Goal: Navigation & Orientation: Find specific page/section

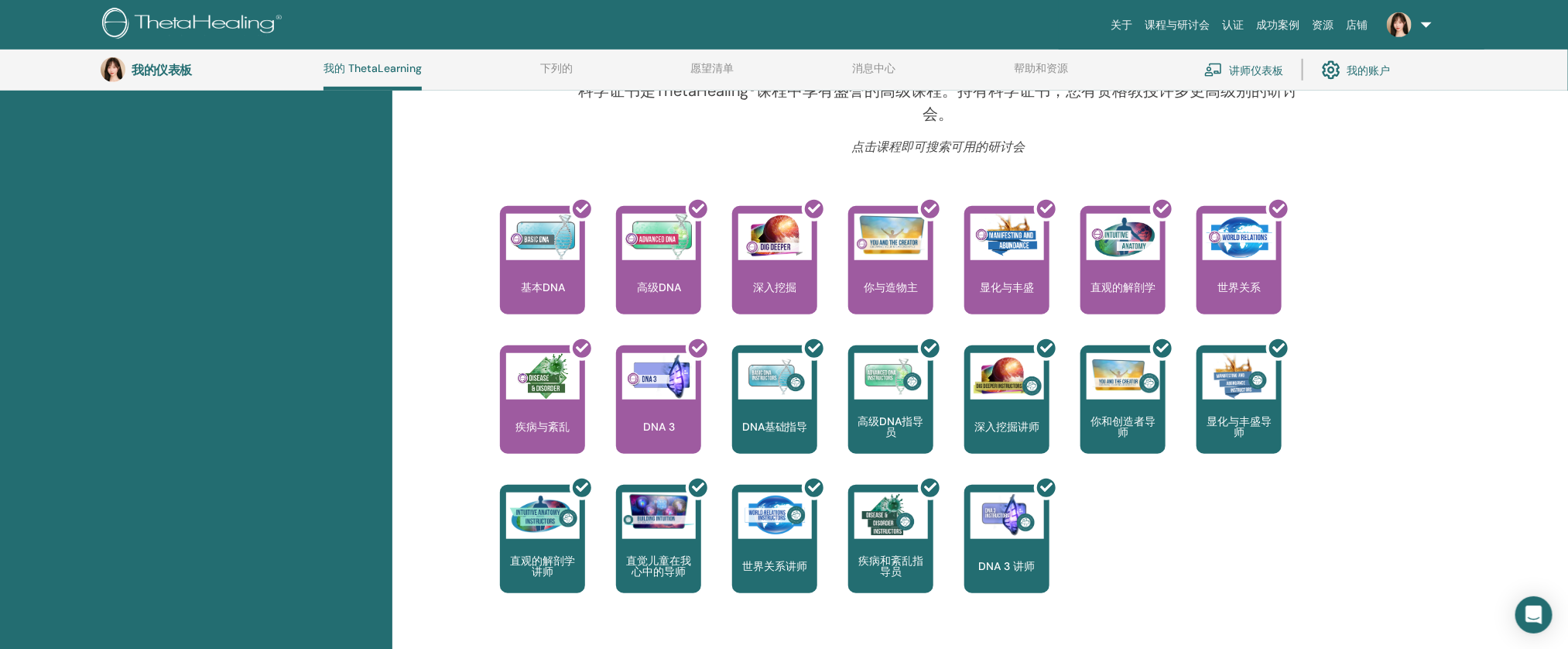
scroll to position [472, 0]
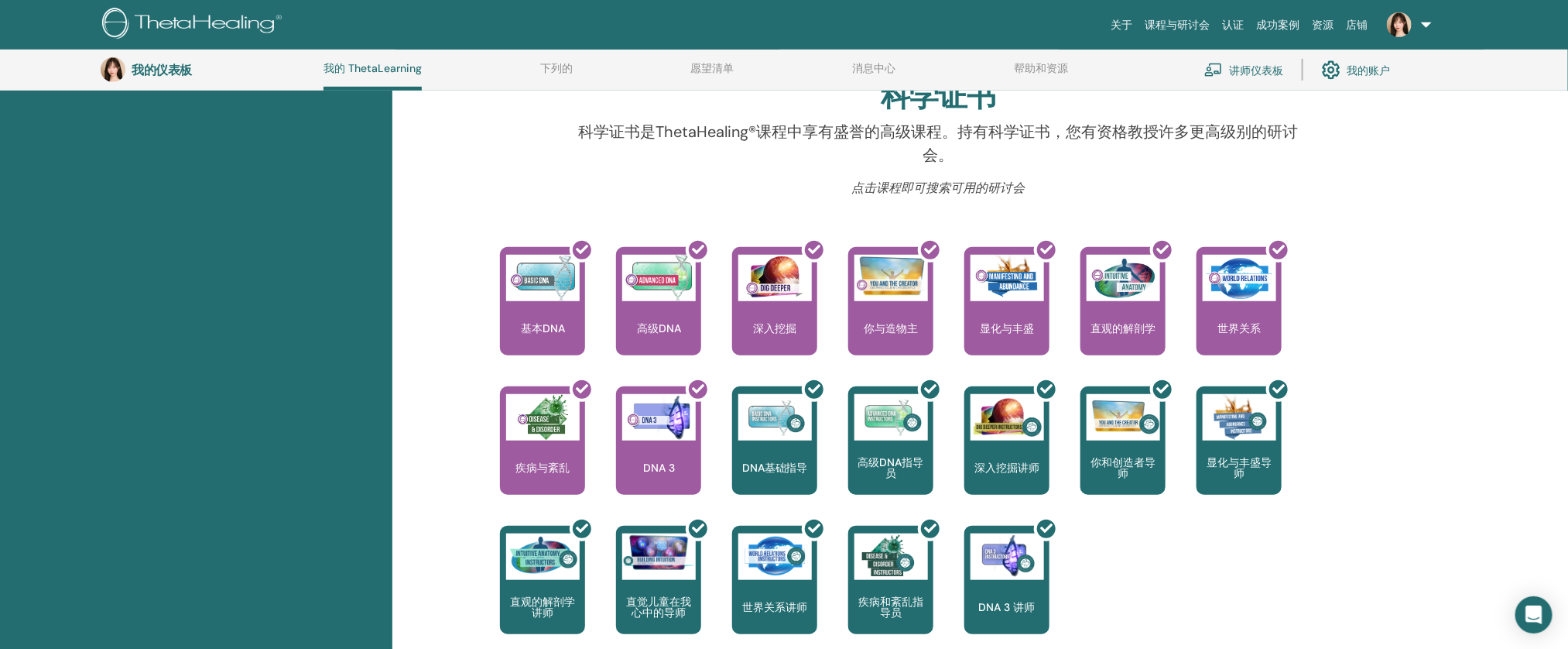
click at [571, 75] on link "下列的" at bounding box center [556, 73] width 32 height 24
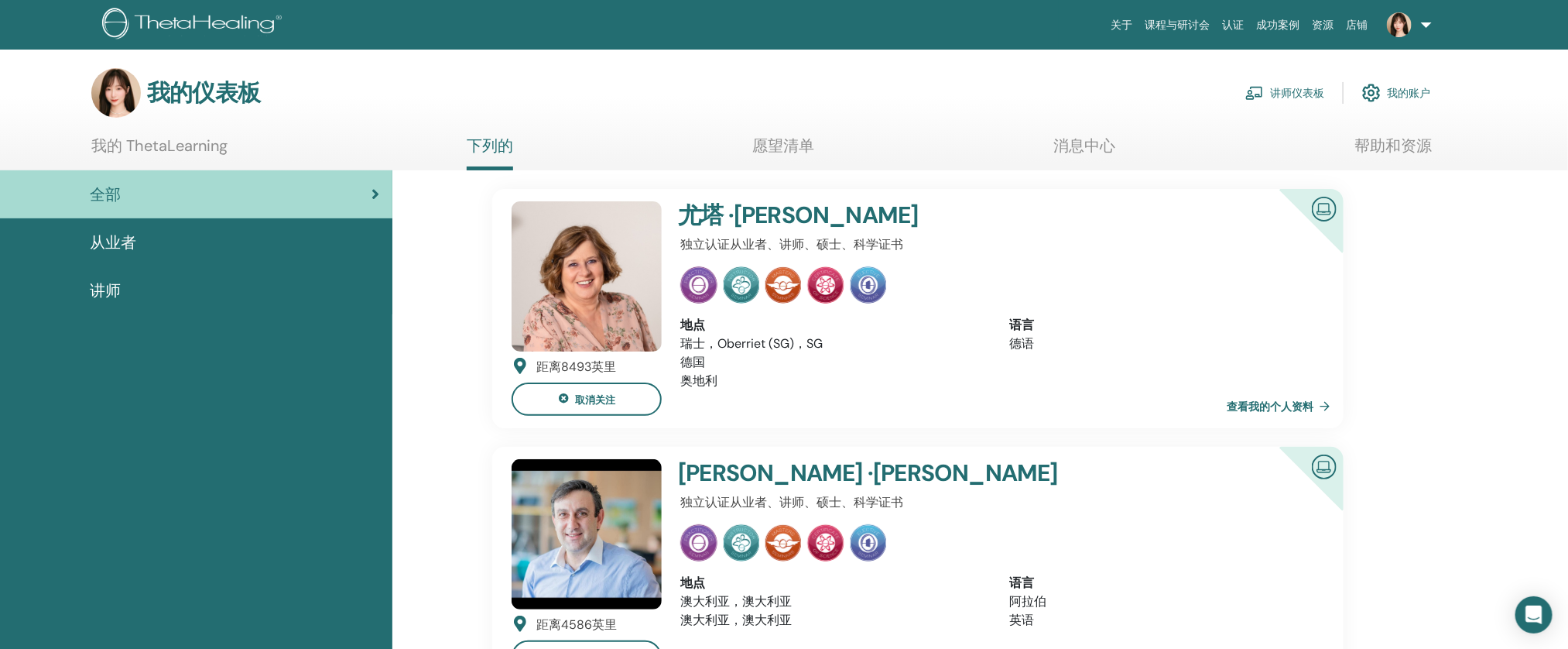
click at [179, 235] on div "从业者" at bounding box center [197, 243] width 368 height 23
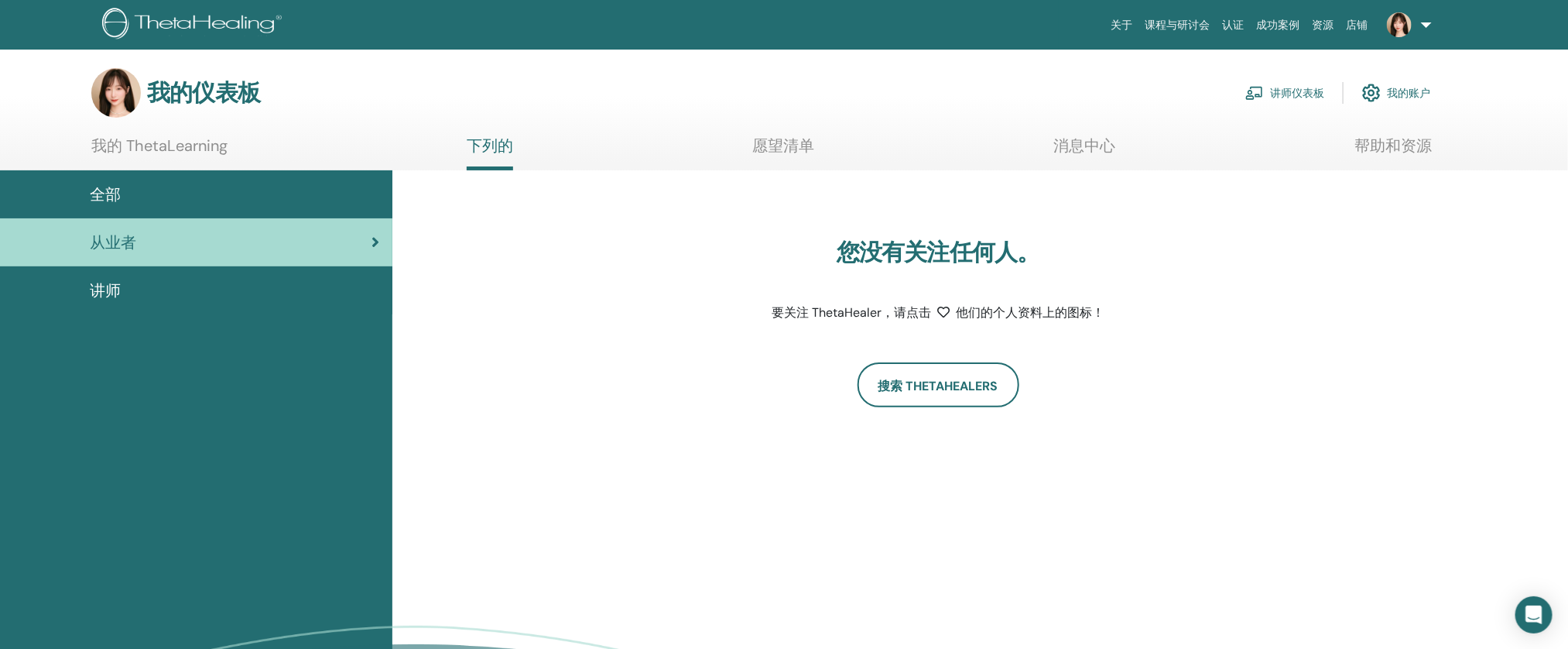
click at [167, 270] on link "讲师" at bounding box center [196, 290] width 392 height 48
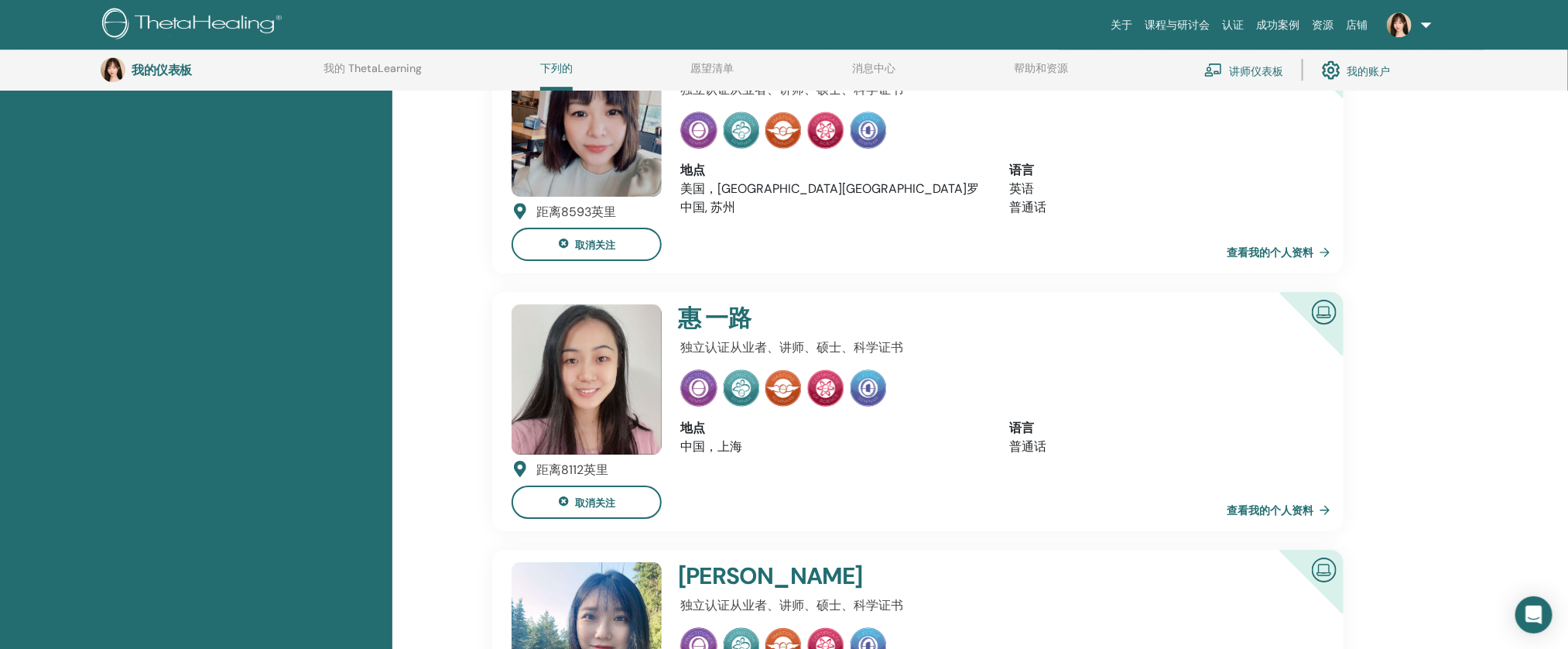
scroll to position [2564, 0]
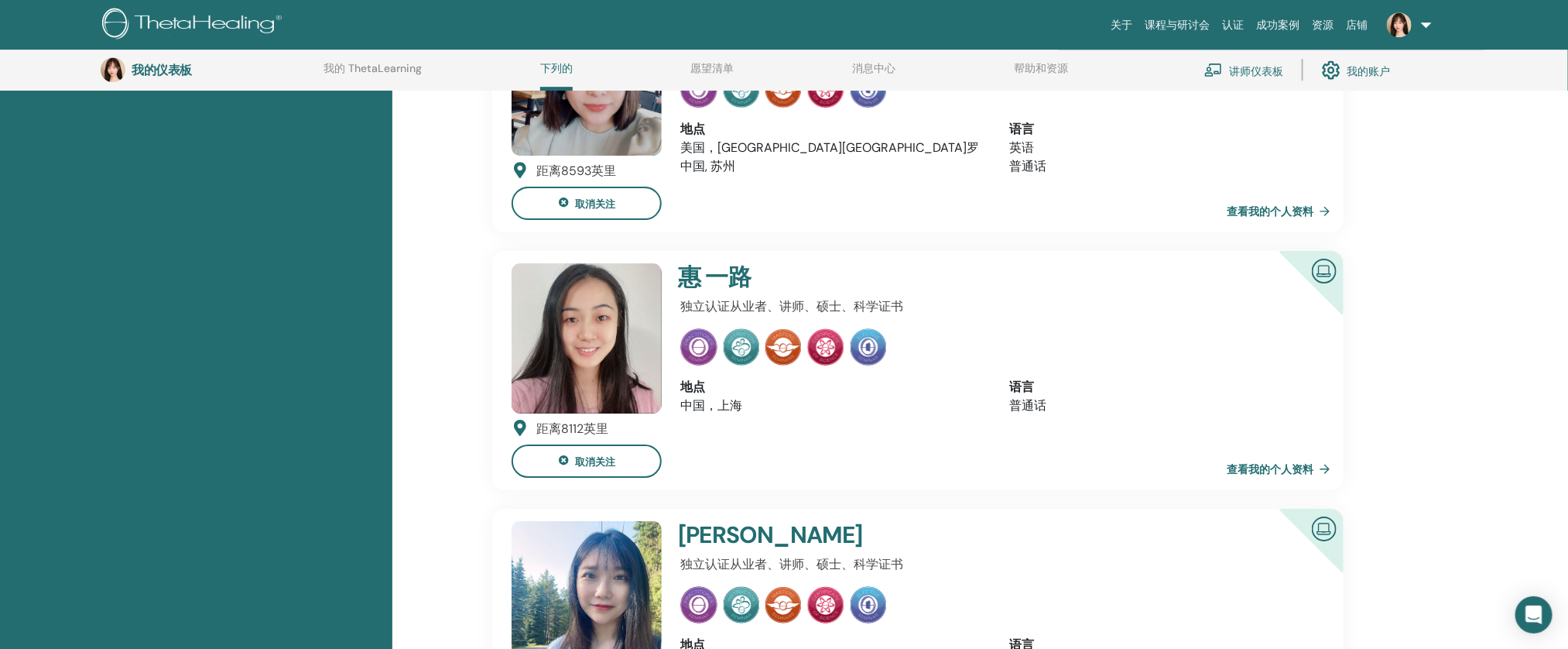
click at [1321, 200] on link "查看我的个人资料" at bounding box center [1281, 210] width 110 height 31
